Goal: Information Seeking & Learning: Learn about a topic

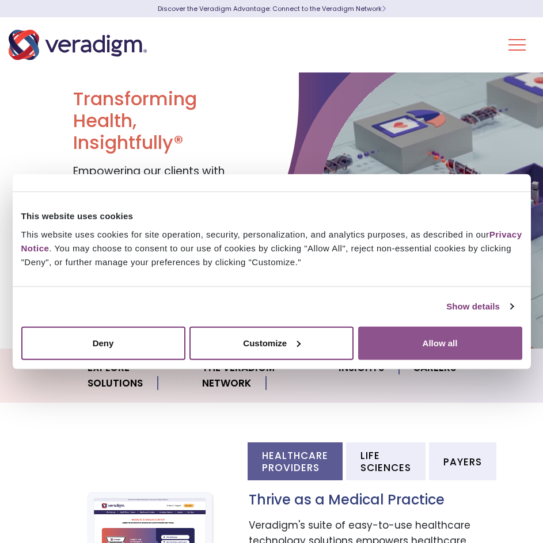
click at [417, 340] on button "Allow all" at bounding box center [440, 342] width 164 height 33
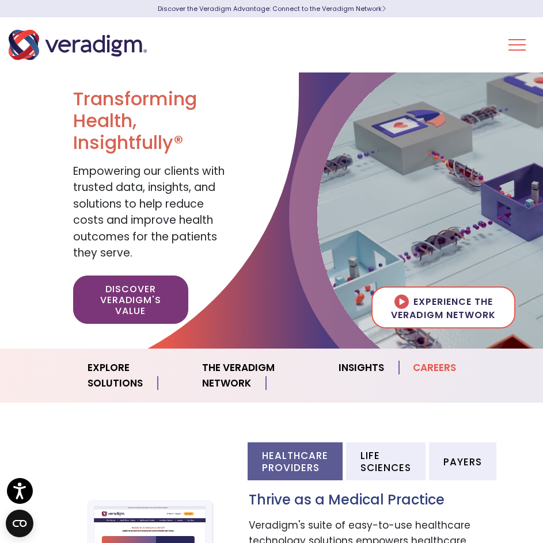
click at [441, 367] on link "Careers" at bounding box center [434, 367] width 71 height 29
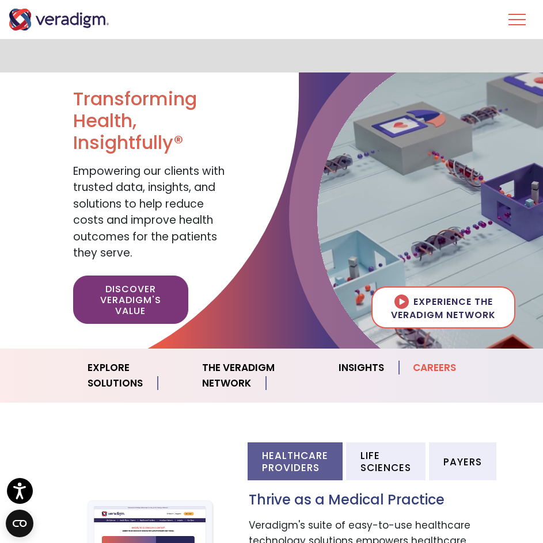
scroll to position [1324, 0]
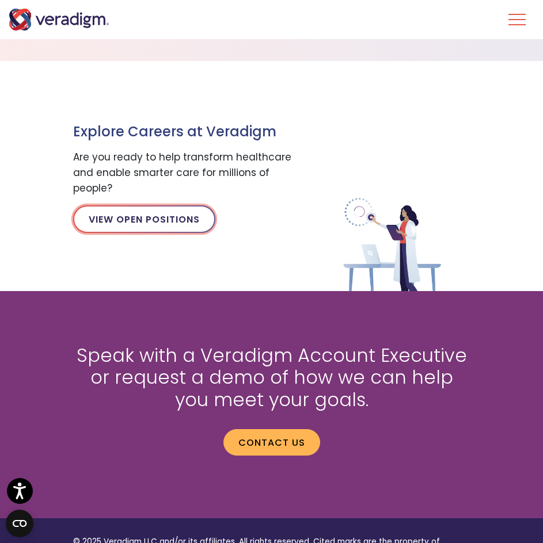
click at [113, 220] on link "View Open Positions" at bounding box center [144, 219] width 142 height 28
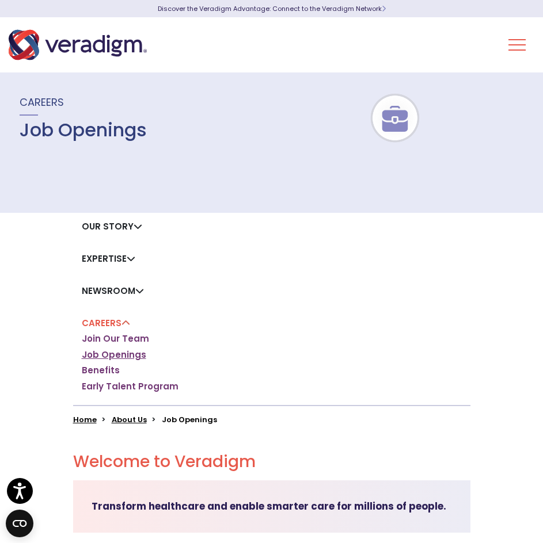
click at [124, 357] on link "Job Openings" at bounding box center [114, 355] width 64 height 12
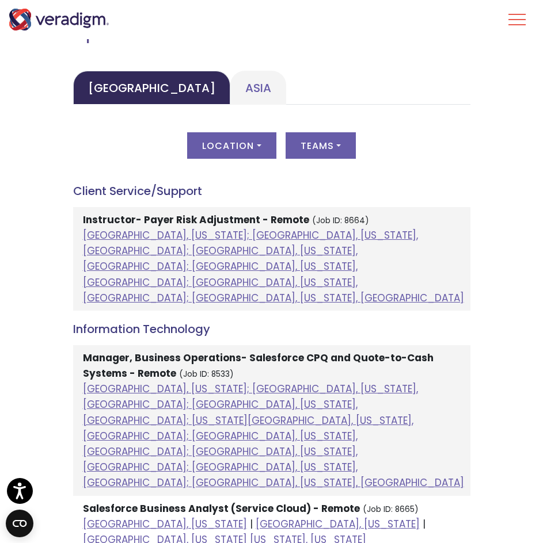
scroll to position [645, 0]
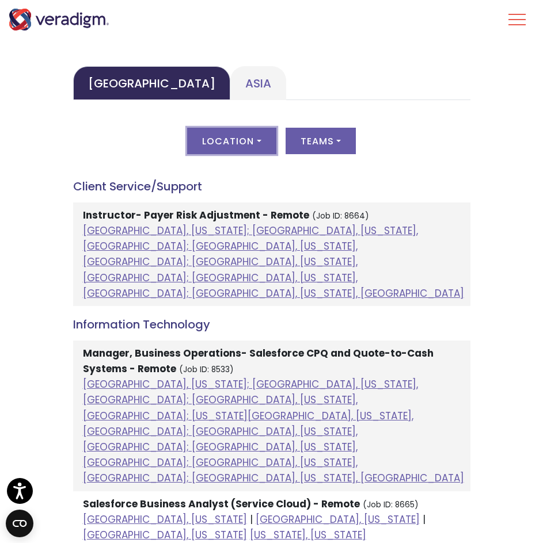
click at [212, 140] on button "Location" at bounding box center [231, 141] width 89 height 26
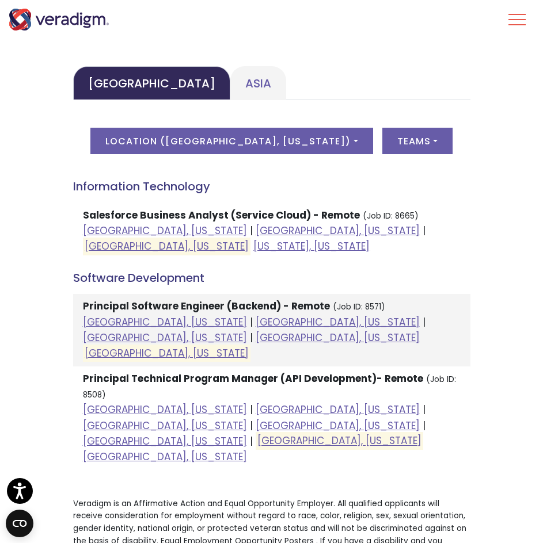
click at [361, 209] on li "Salesforce Business Analyst (Service Cloud) - Remote (Job ID: 8665) Chicago, Il…" at bounding box center [271, 231] width 397 height 57
click at [146, 184] on h4 "Information Technology" at bounding box center [271, 187] width 397 height 14
click at [144, 221] on strong "Salesforce Business Analyst (Service Cloud) - Remote" at bounding box center [221, 215] width 277 height 14
click at [327, 220] on strong "Salesforce Business Analyst (Service Cloud) - Remote" at bounding box center [221, 215] width 277 height 14
click at [249, 239] on link "Raleigh, North Carolina" at bounding box center [167, 246] width 164 height 14
